Goal: Transaction & Acquisition: Subscribe to service/newsletter

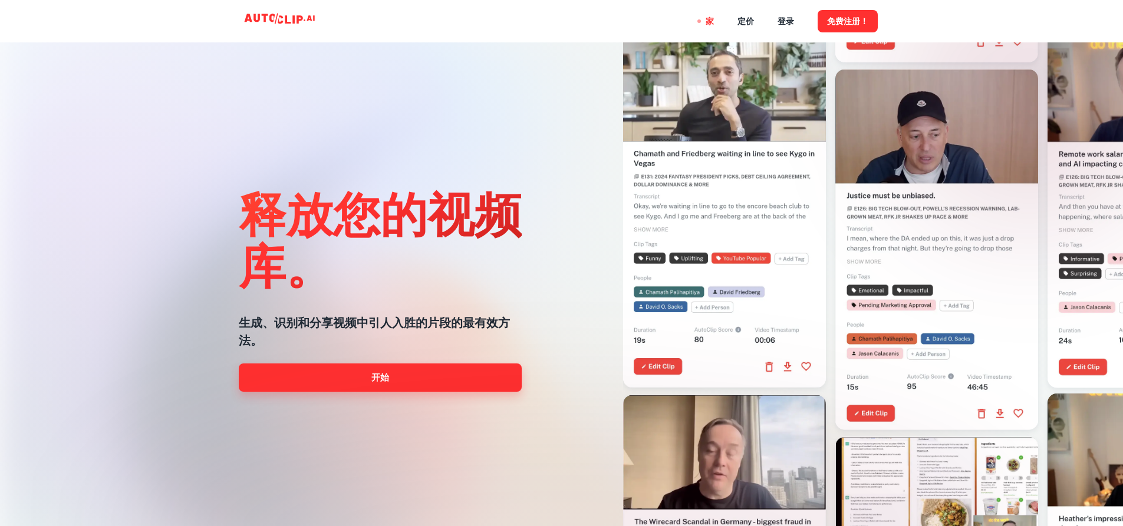
click at [405, 390] on link "开始" at bounding box center [380, 378] width 283 height 28
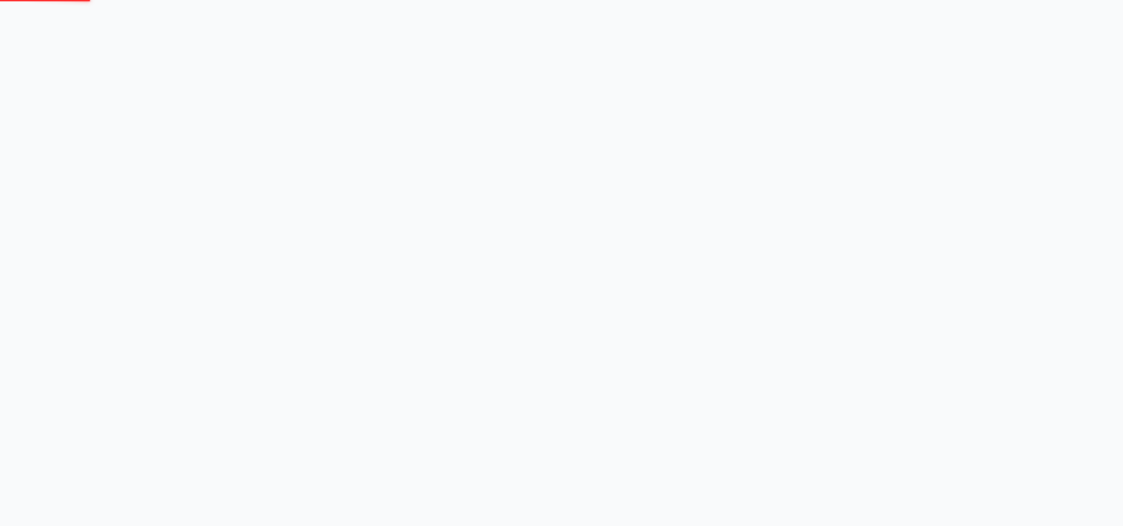
scroll to position [1, 0]
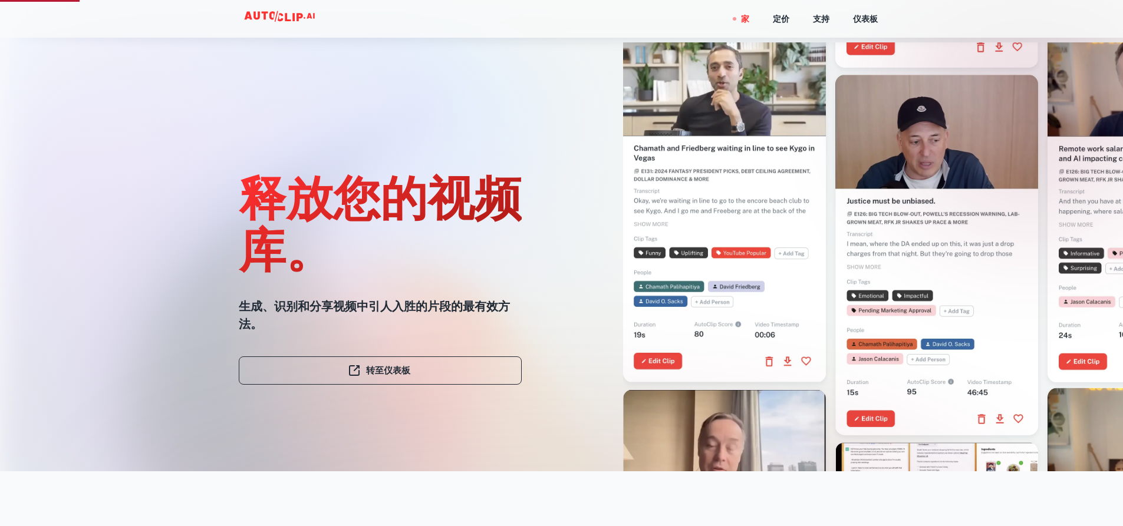
scroll to position [59, 0]
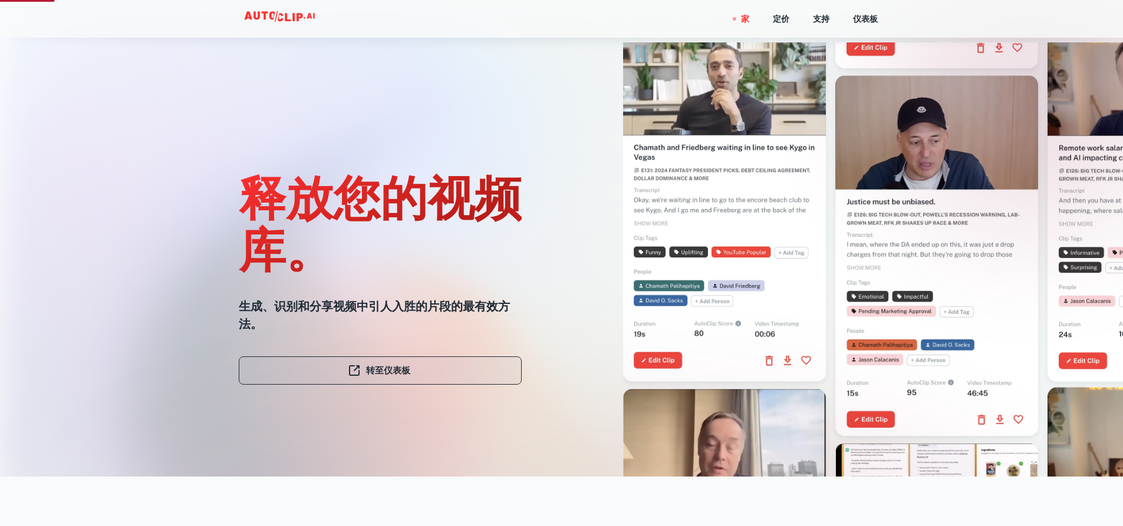
click at [428, 357] on link "转至仪表板" at bounding box center [380, 371] width 283 height 28
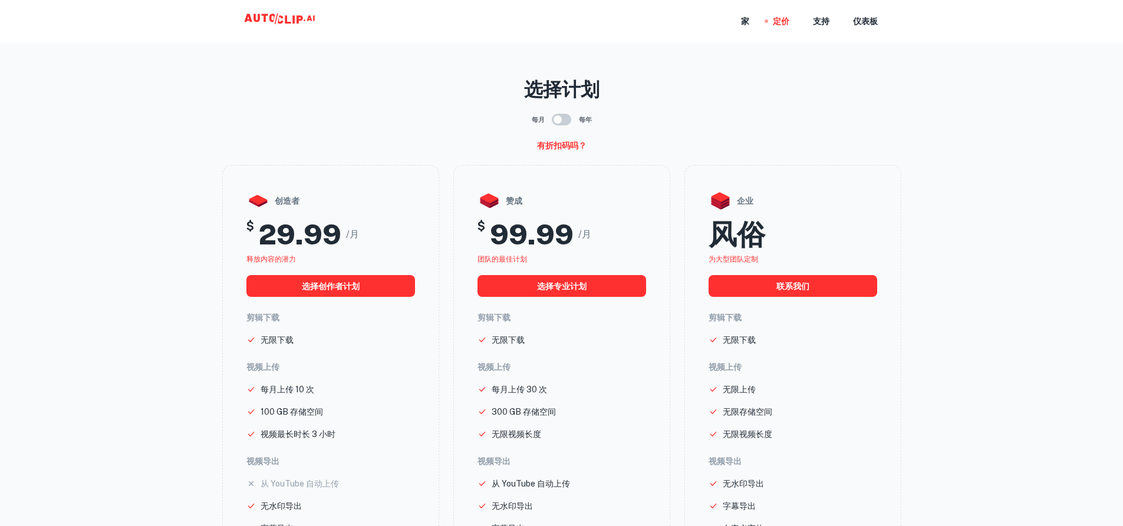
click at [951, 113] on main "选择计划 每月 每年 有折扣码吗？ 创造者 $ 29.99 /月 释放内容的潜力 选择创作者计划 剪辑下载 无限下载 视频上传 每月上传 10 次 100 G…" at bounding box center [561, 384] width 1123 height 750
click at [744, 22] on font "家" at bounding box center [745, 21] width 8 height 9
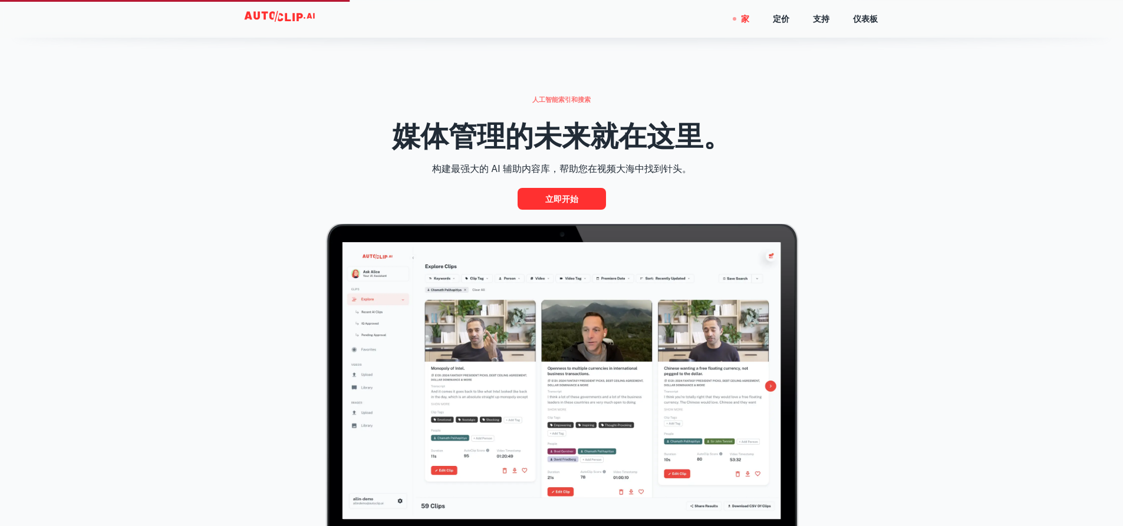
scroll to position [530, 0]
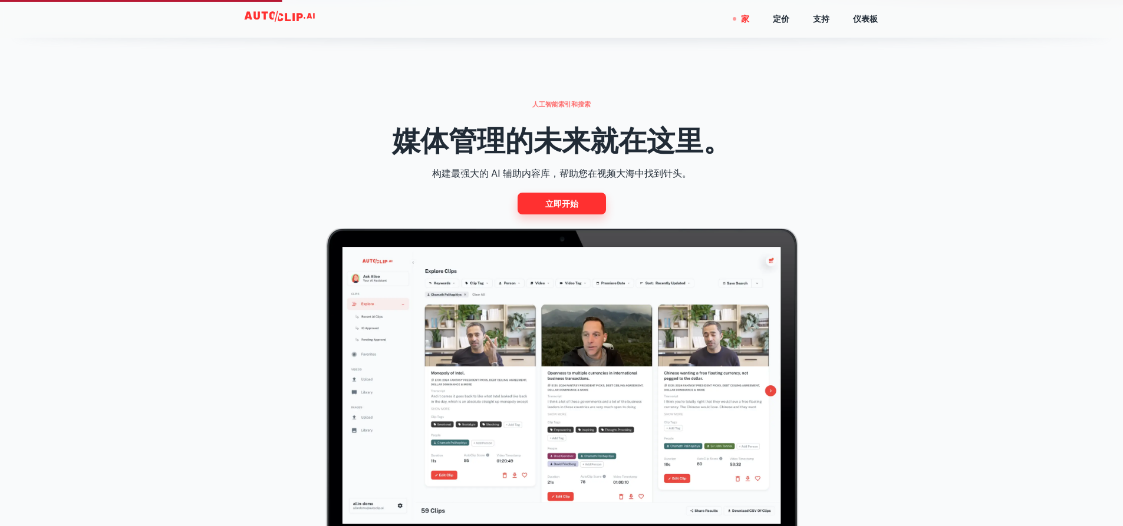
click at [560, 203] on font "立即开始" at bounding box center [561, 203] width 33 height 9
